Goal: Transaction & Acquisition: Subscribe to service/newsletter

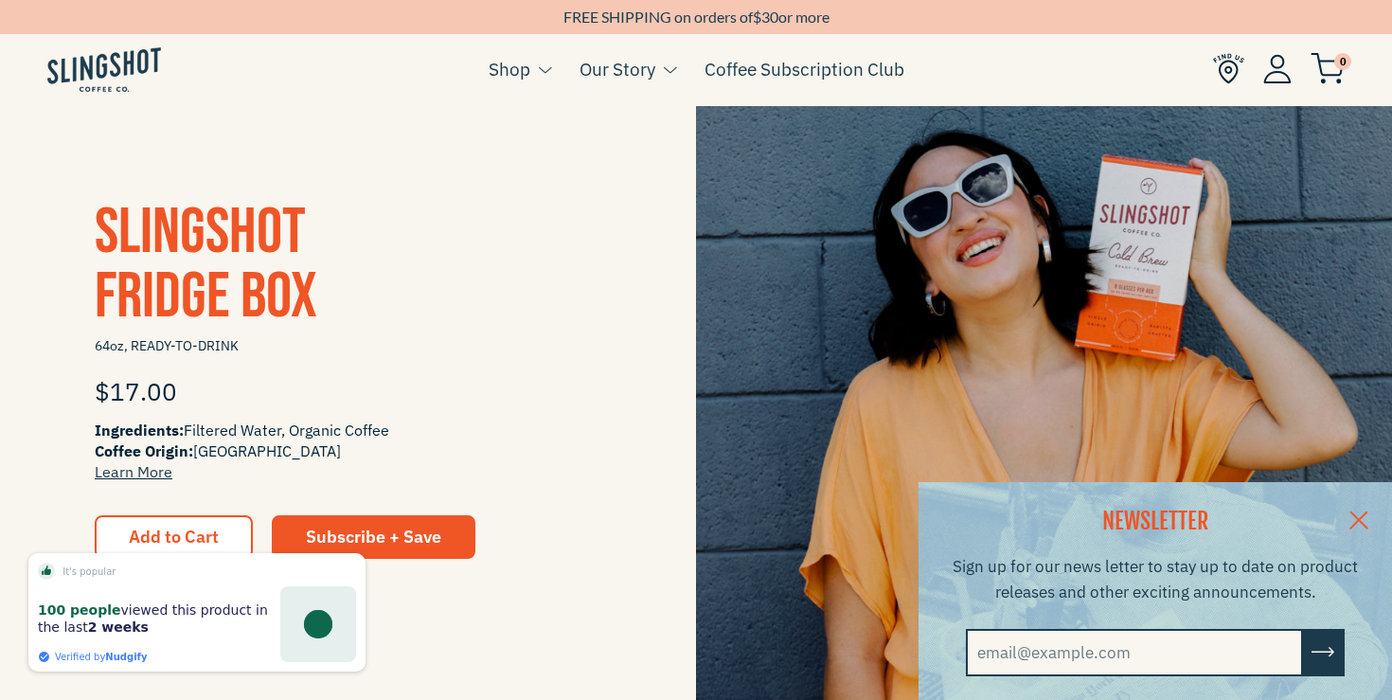
scroll to position [429, 0]
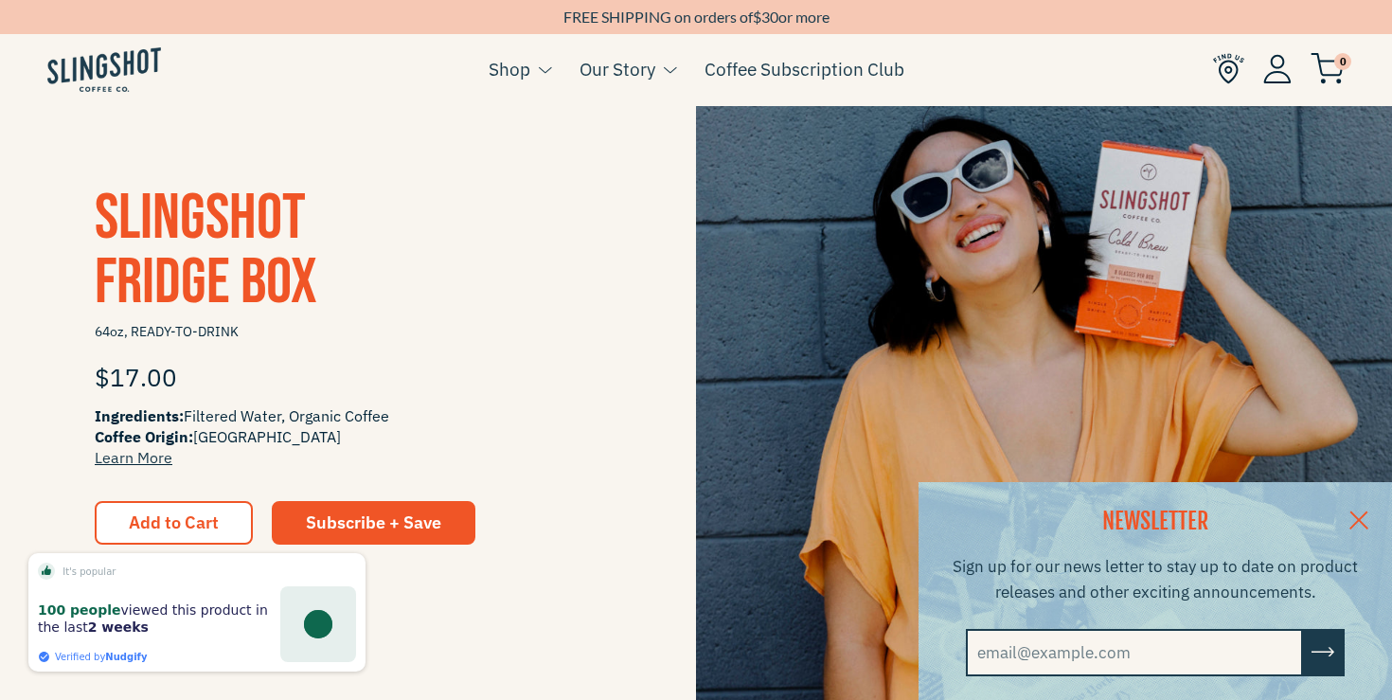
click at [1352, 512] on link at bounding box center [1358, 518] width 66 height 73
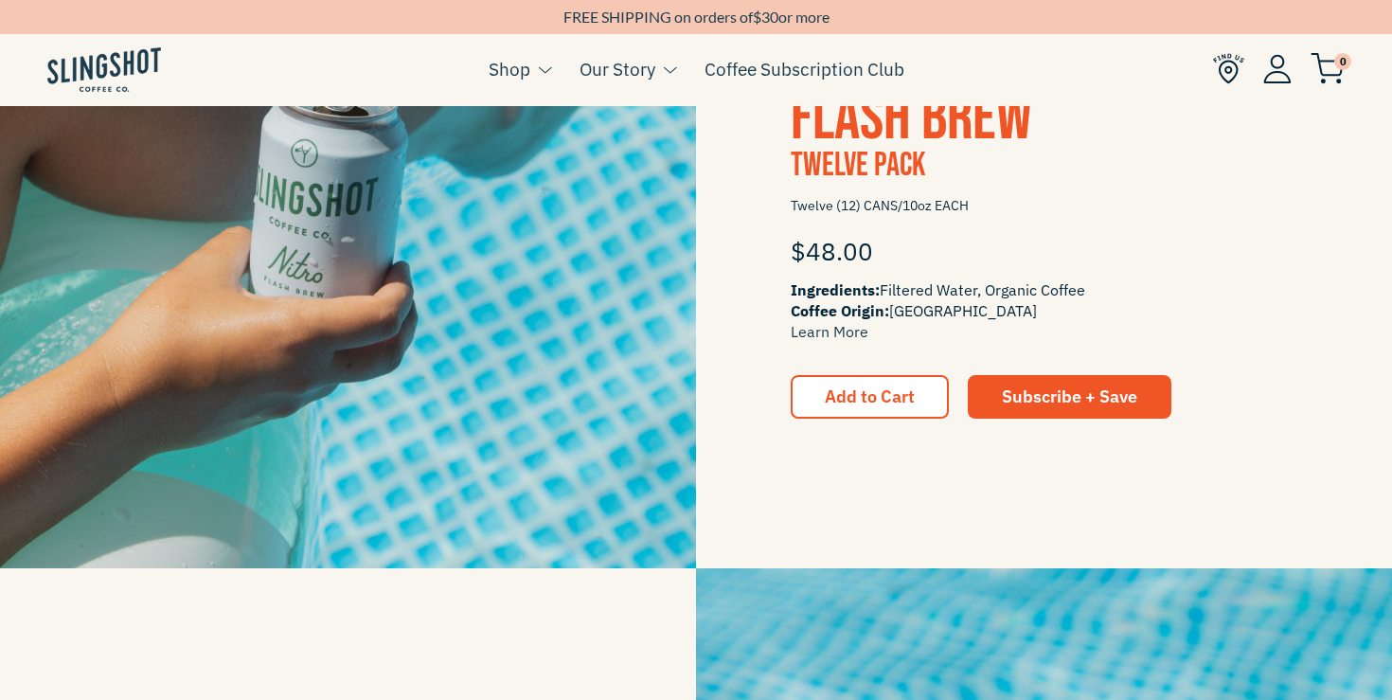
scroll to position [1194, 0]
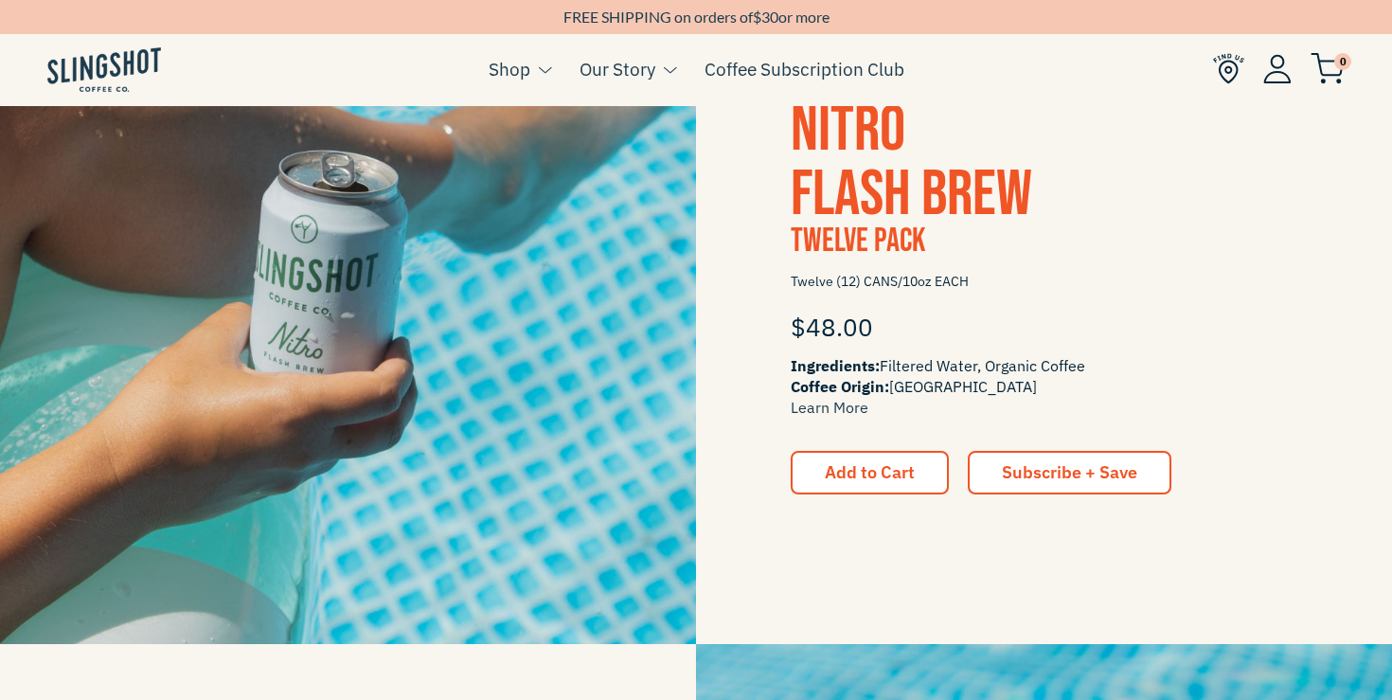
click at [1093, 461] on span "Subscribe + Save" at bounding box center [1069, 472] width 135 height 22
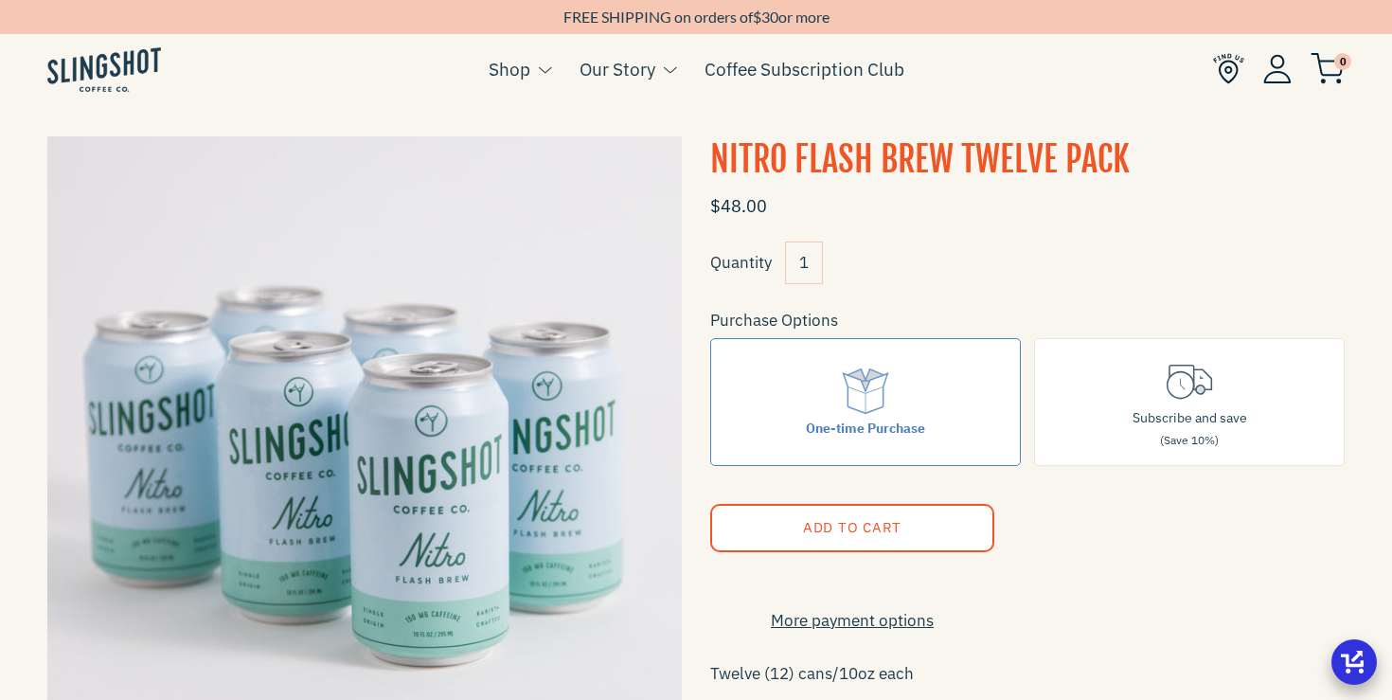
scroll to position [42, 0]
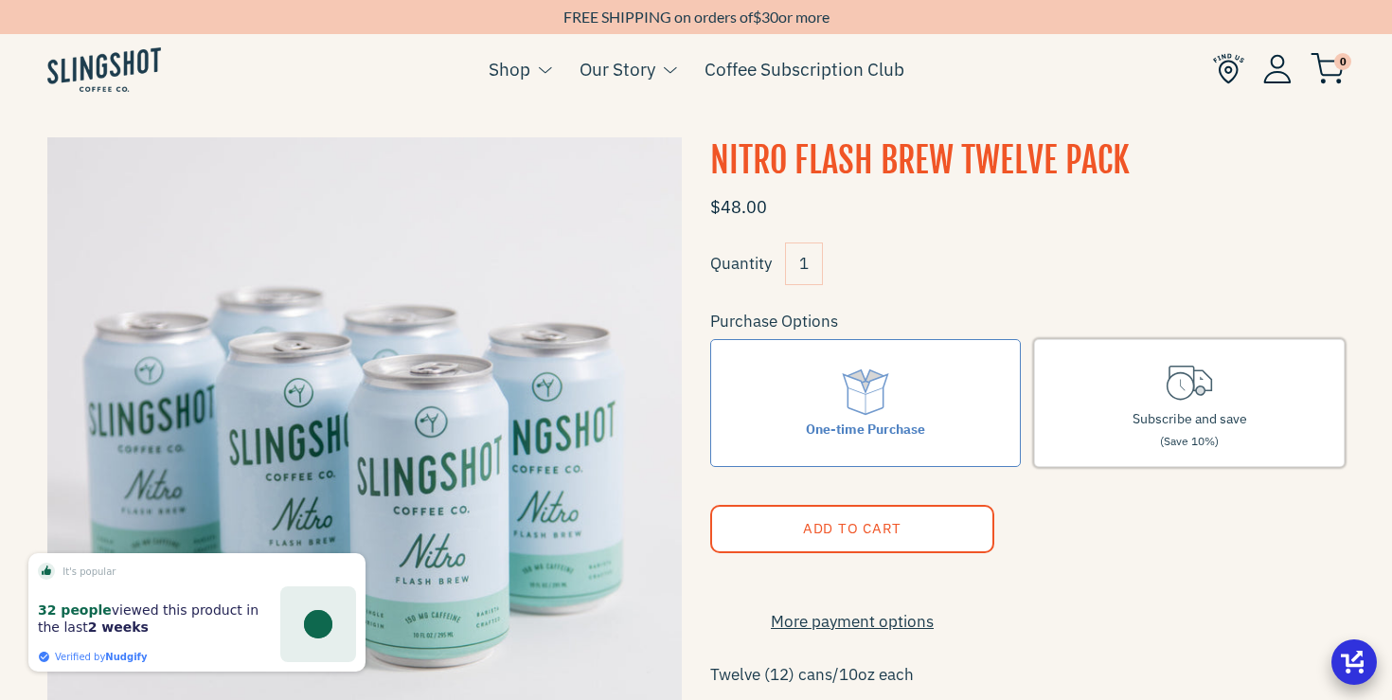
click at [1220, 399] on label "Subscribe and save (Save 10%)" at bounding box center [1189, 403] width 310 height 128
click at [0, 0] on input "Subscribe and save (Save 10%)" at bounding box center [0, 0] width 0 height 0
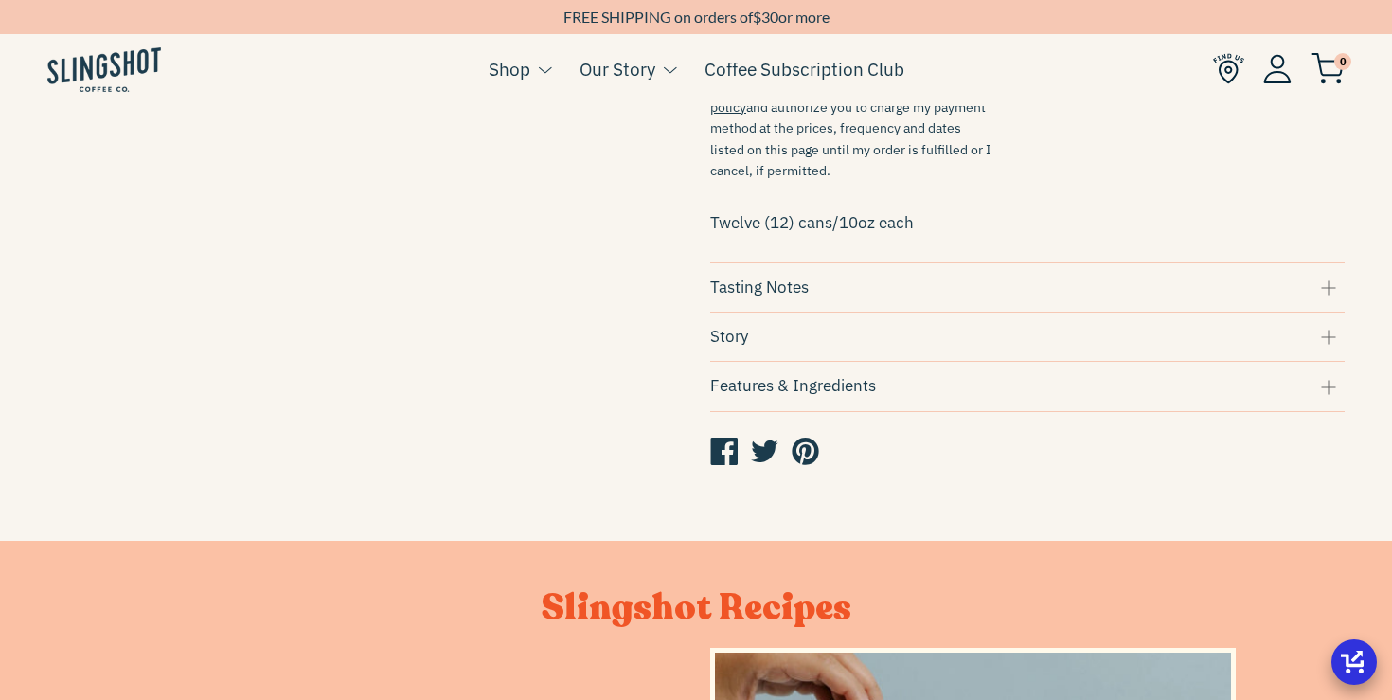
scroll to position [856, 0]
